Goal: Information Seeking & Learning: Learn about a topic

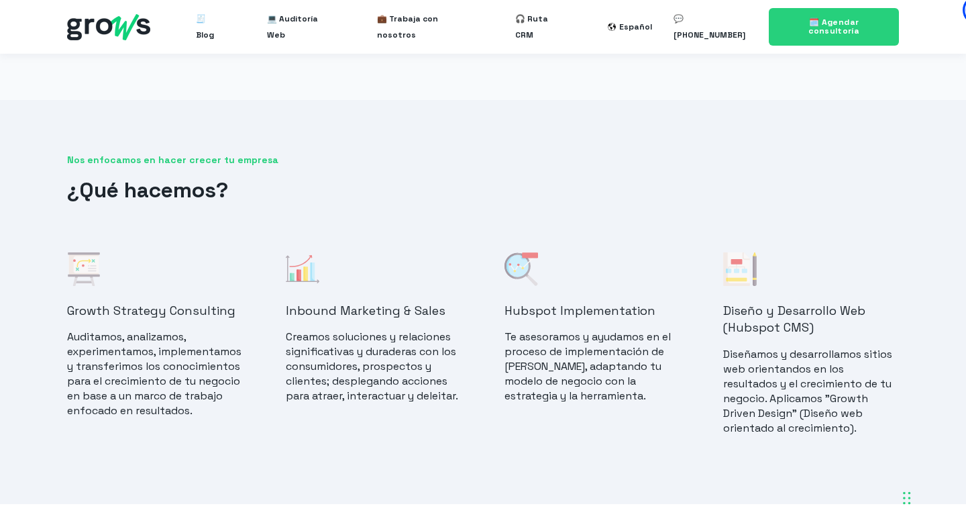
scroll to position [956, 0]
click at [305, 300] on h4 "Inbound Marketing & Sales" at bounding box center [374, 308] width 176 height 17
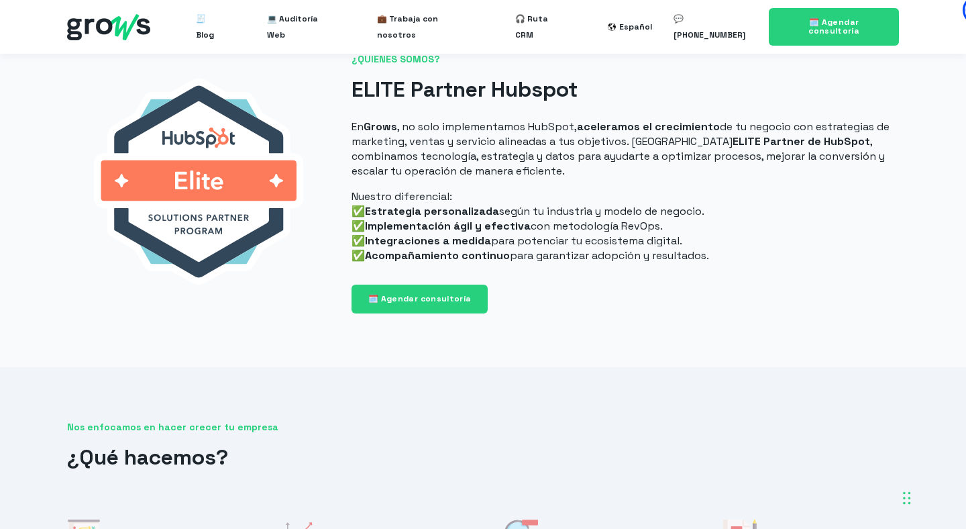
scroll to position [803, 0]
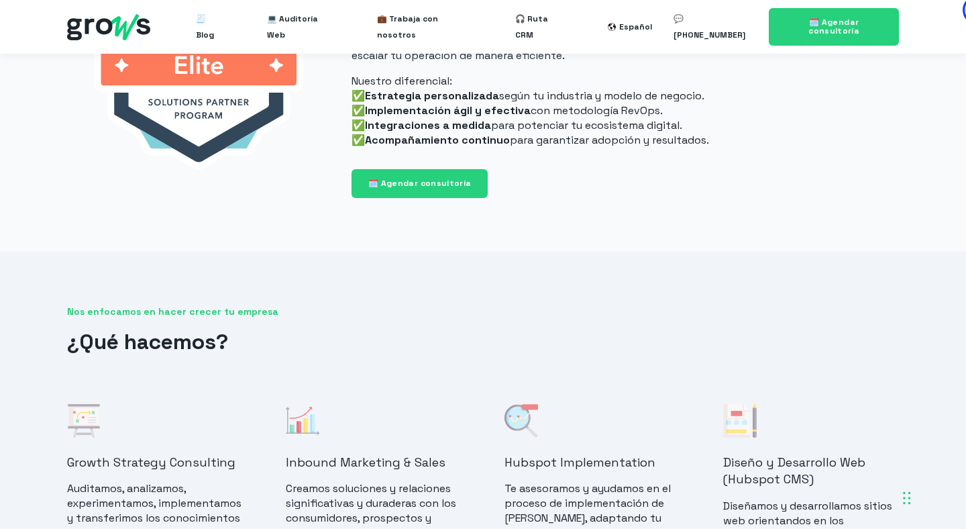
click at [378, 464] on h4 "Inbound Marketing & Sales" at bounding box center [374, 462] width 176 height 17
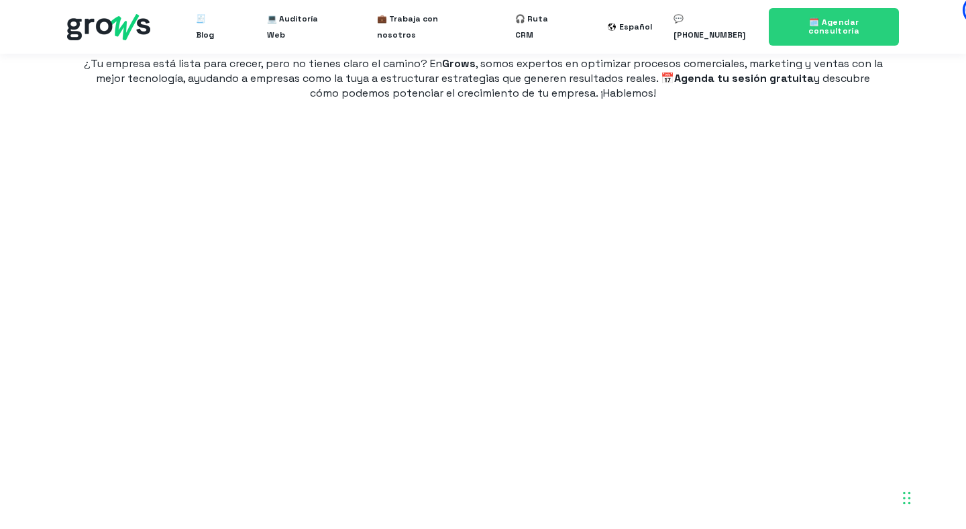
scroll to position [2192, 0]
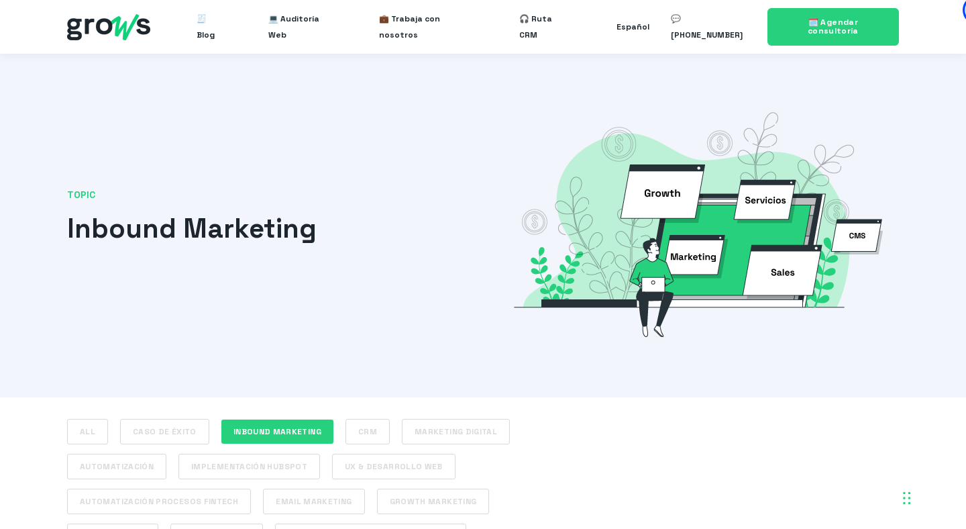
click at [95, 42] on nav "🧾 Blog 💻 Auditoría Web 💼 Trabaja con nosotros 🎧 Ruta CRM Español 💬 [PHONE_NUMBE…" at bounding box center [483, 27] width 832 height 54
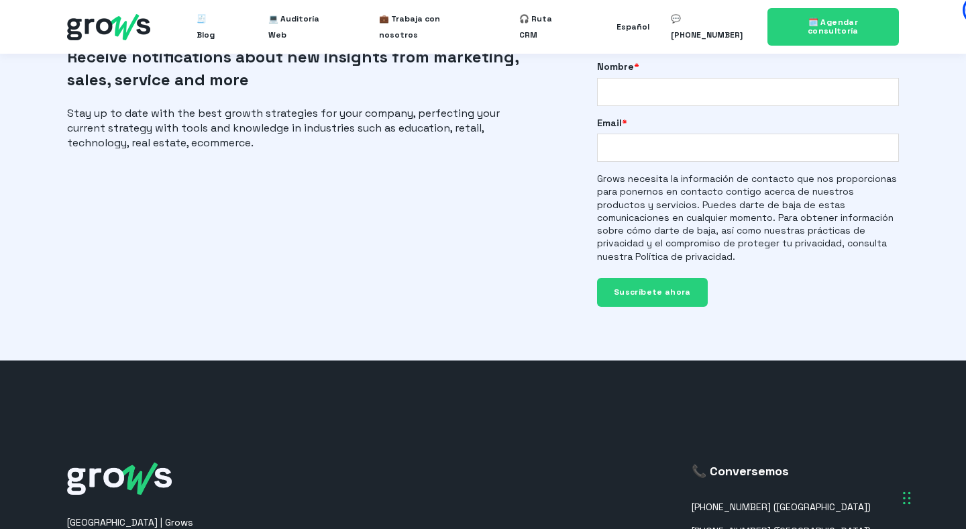
scroll to position [1529, 0]
